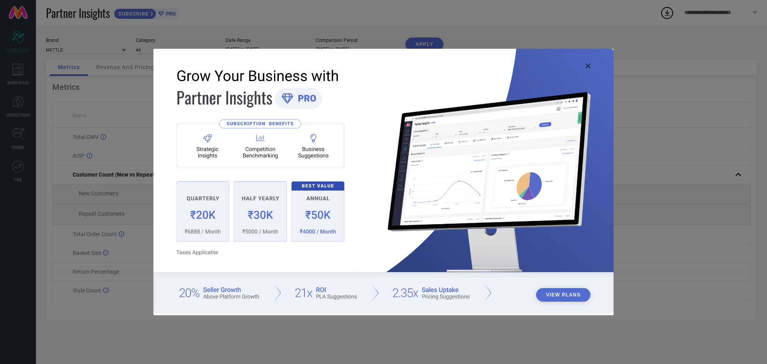
click at [590, 67] on icon at bounding box center [588, 66] width 5 height 5
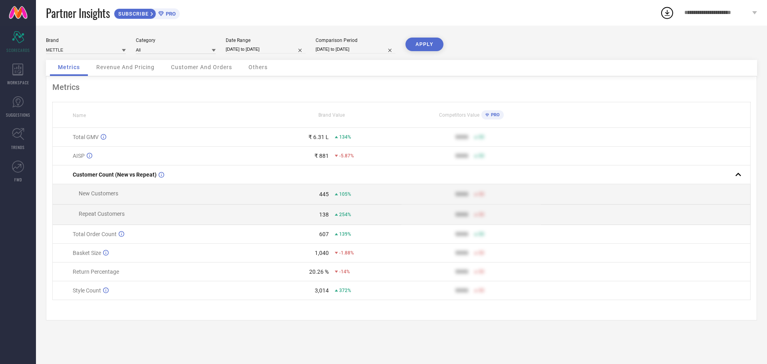
click at [194, 63] on div "Customer And Orders" at bounding box center [201, 68] width 77 height 16
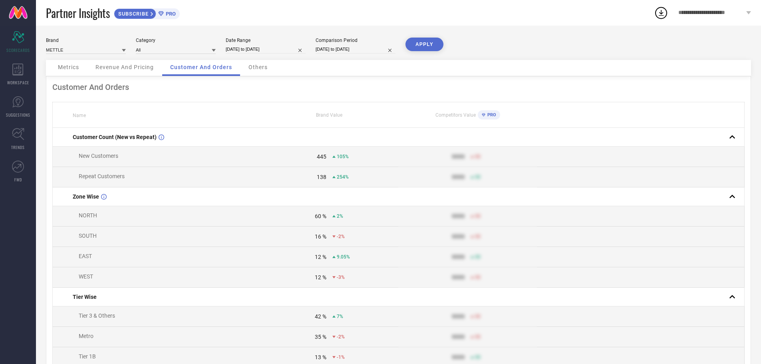
click at [145, 69] on span "Revenue And Pricing" at bounding box center [125, 67] width 58 height 6
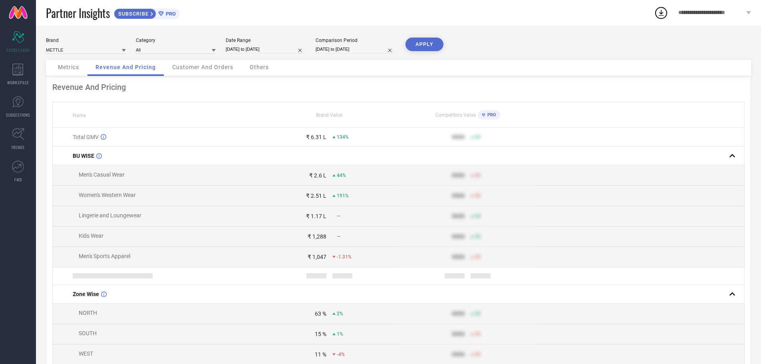
click at [279, 70] on div "Metrics Revenue And Pricing Customer And Orders Others" at bounding box center [398, 68] width 705 height 16
click at [261, 68] on span "Others" at bounding box center [259, 67] width 19 height 6
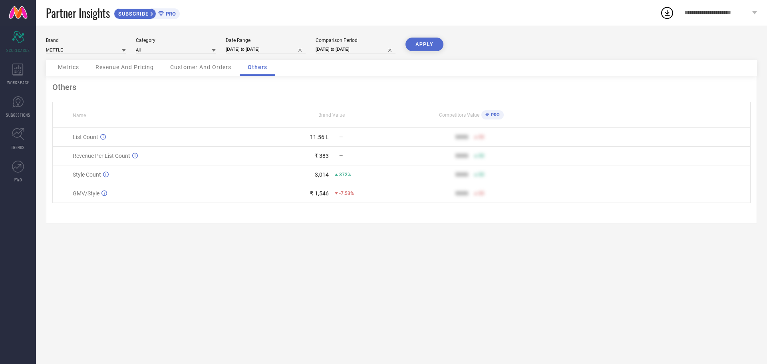
click at [209, 70] on span "Customer And Orders" at bounding box center [200, 67] width 61 height 6
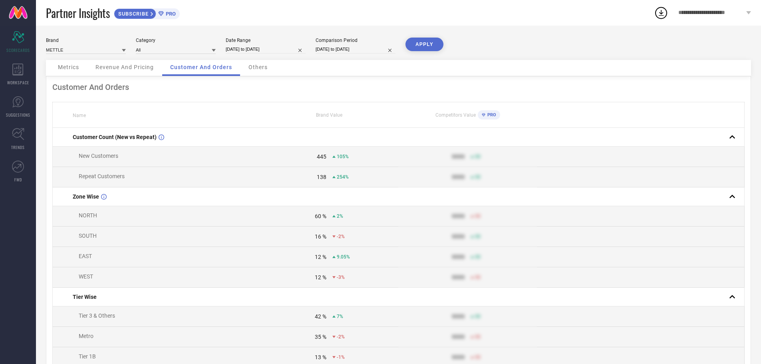
click at [257, 68] on span "Others" at bounding box center [258, 67] width 19 height 6
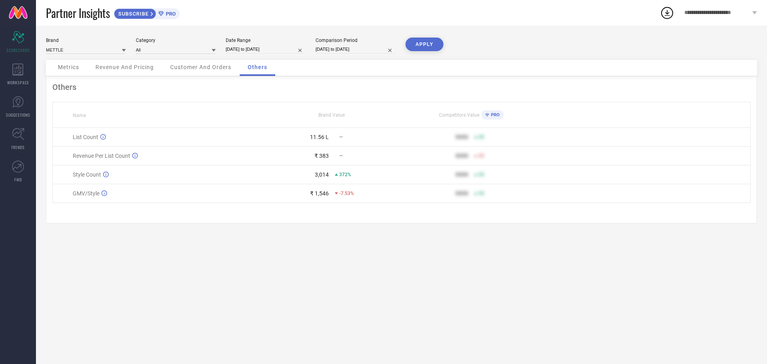
click at [123, 67] on span "Revenue And Pricing" at bounding box center [125, 67] width 58 height 6
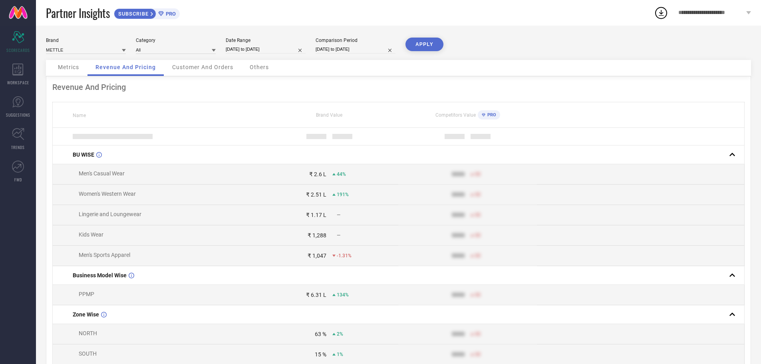
click at [74, 69] on span "Metrics" at bounding box center [68, 67] width 21 height 6
